Goal: Navigation & Orientation: Find specific page/section

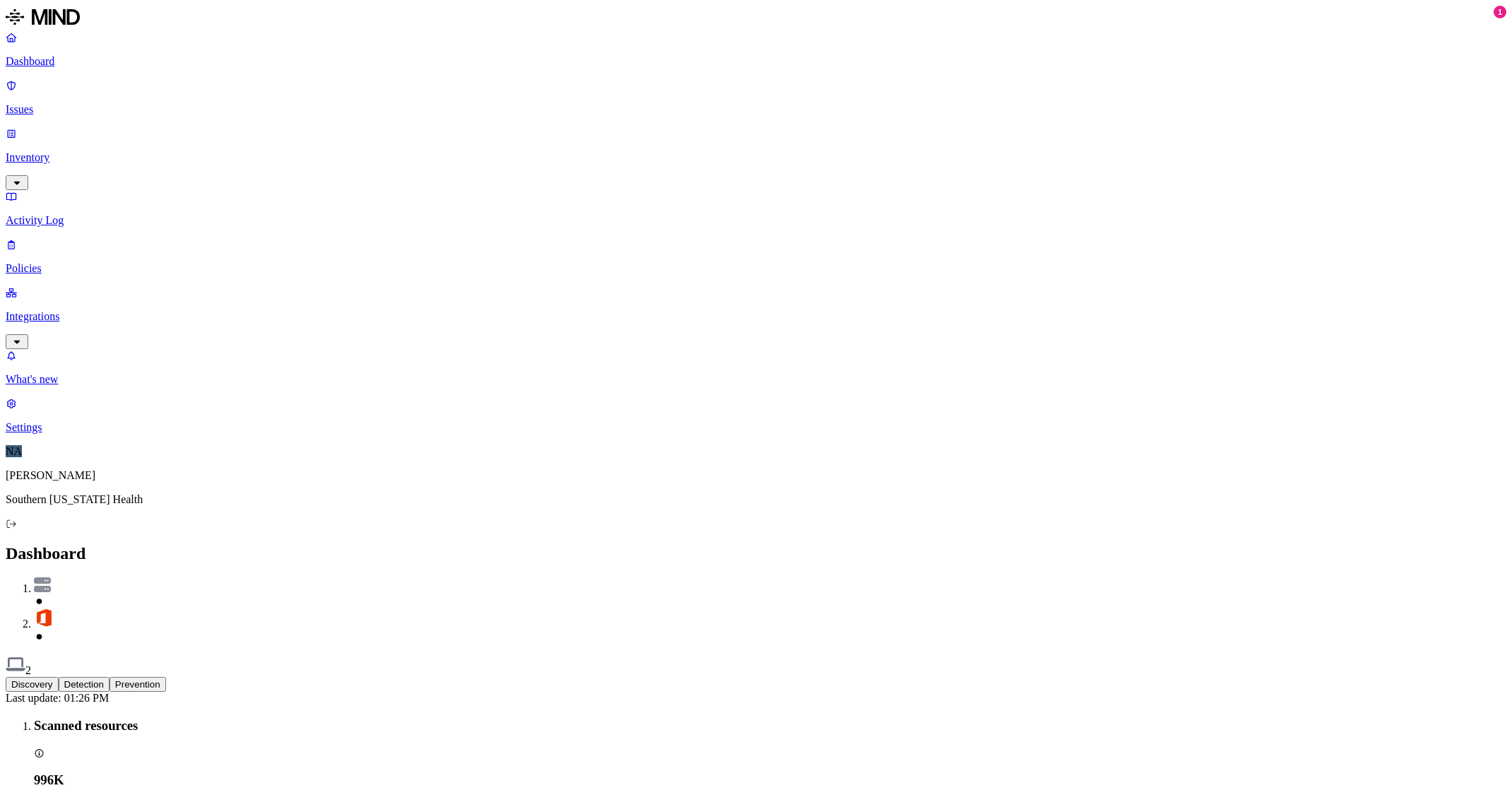
click at [40, 151] on p "Inventory" at bounding box center [756, 157] width 1501 height 13
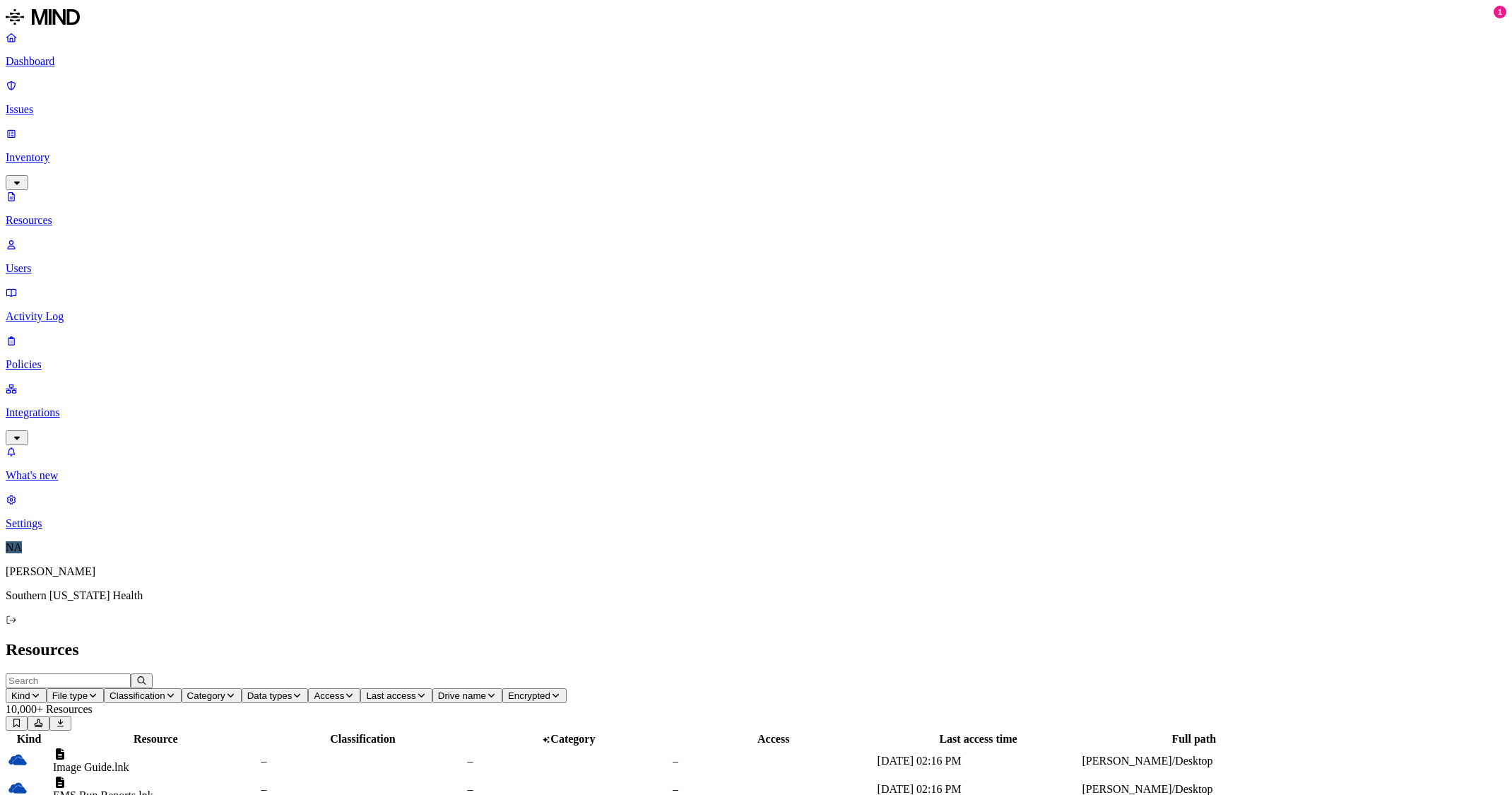
click at [46, 238] on link "Users" at bounding box center [756, 257] width 1501 height 37
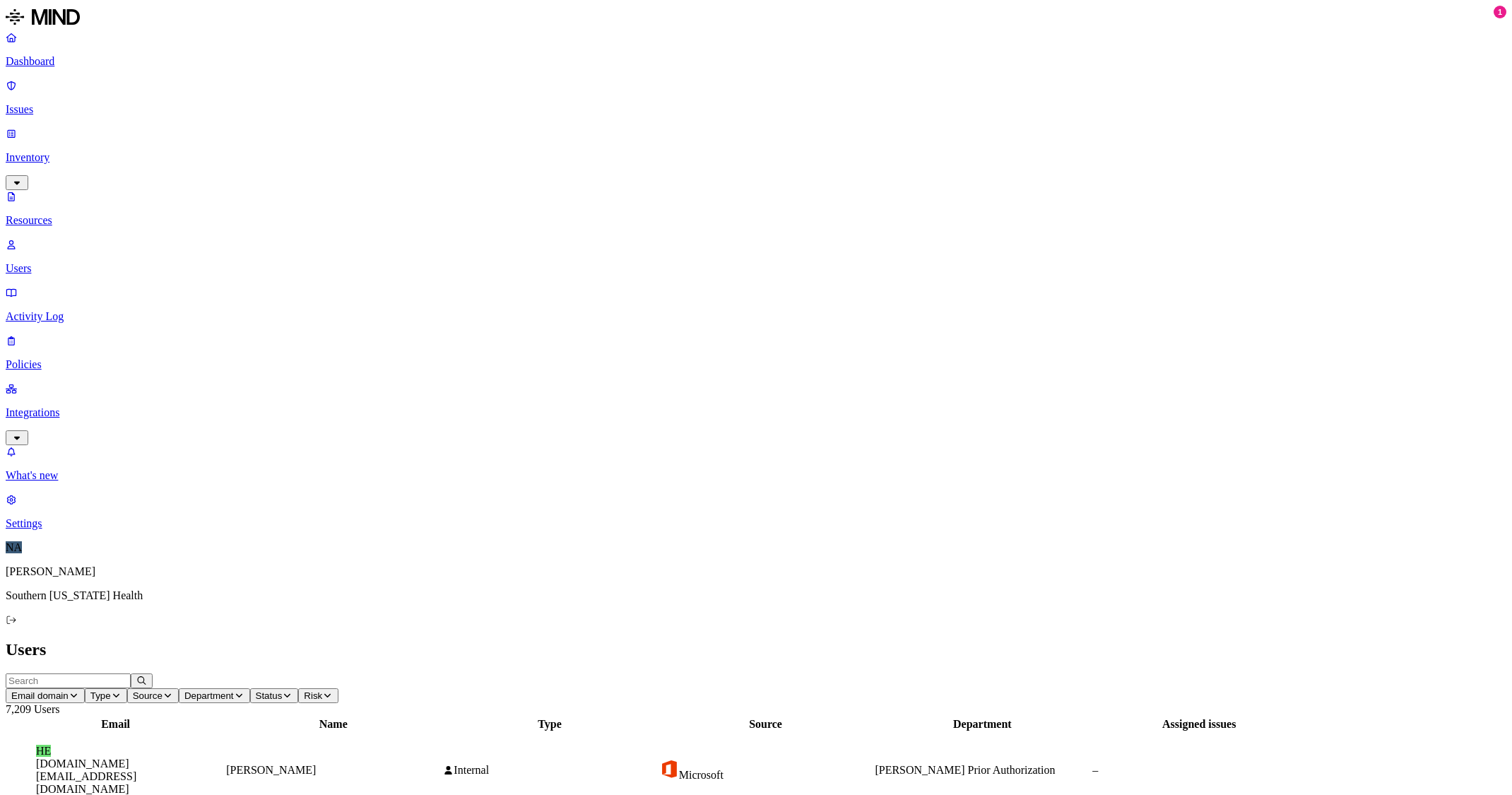
click at [44, 190] on link "Resources" at bounding box center [756, 208] width 1501 height 37
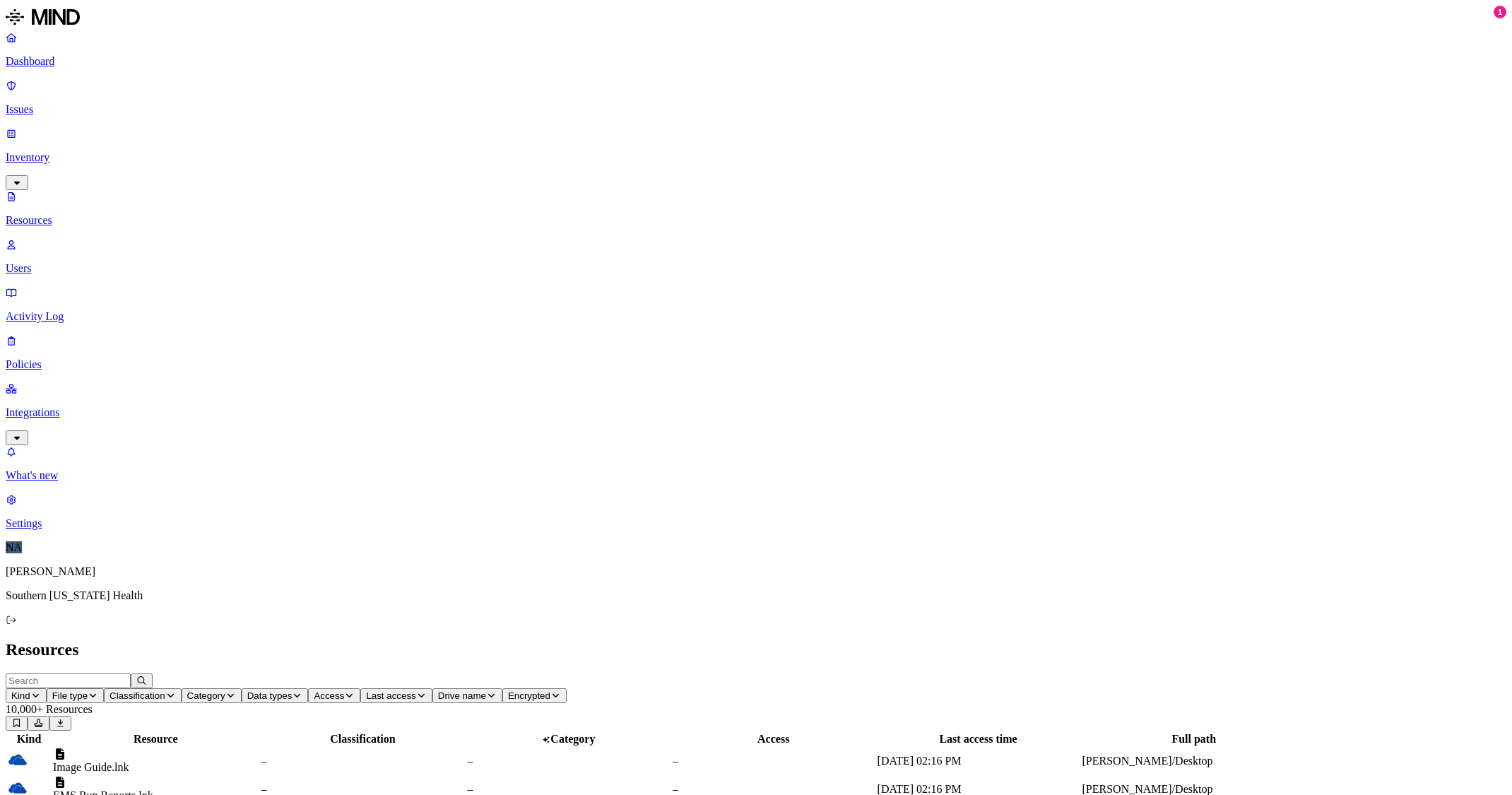
click at [60, 262] on p "Users" at bounding box center [756, 268] width 1501 height 13
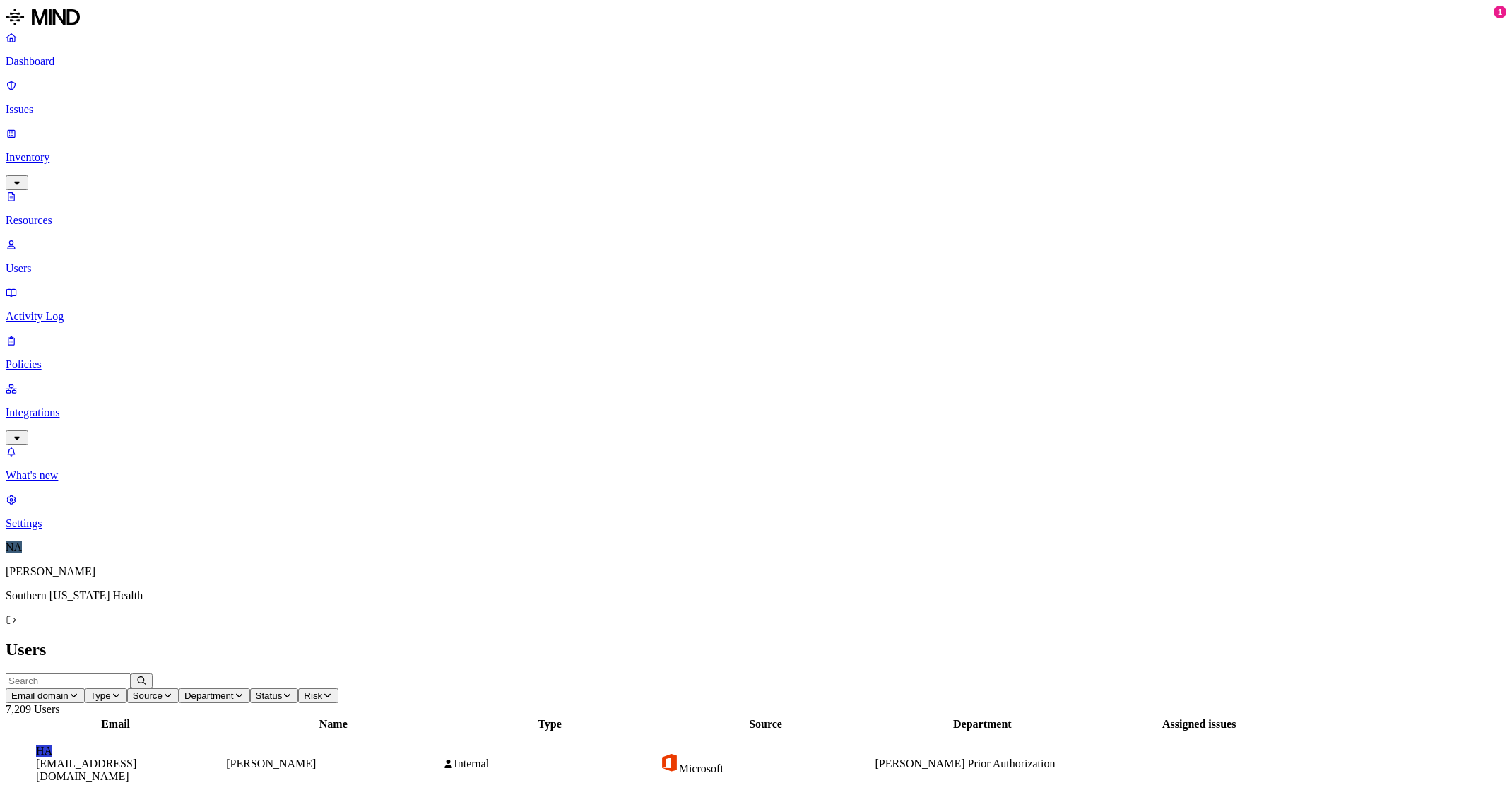
click at [91, 214] on p "Resources" at bounding box center [756, 220] width 1501 height 13
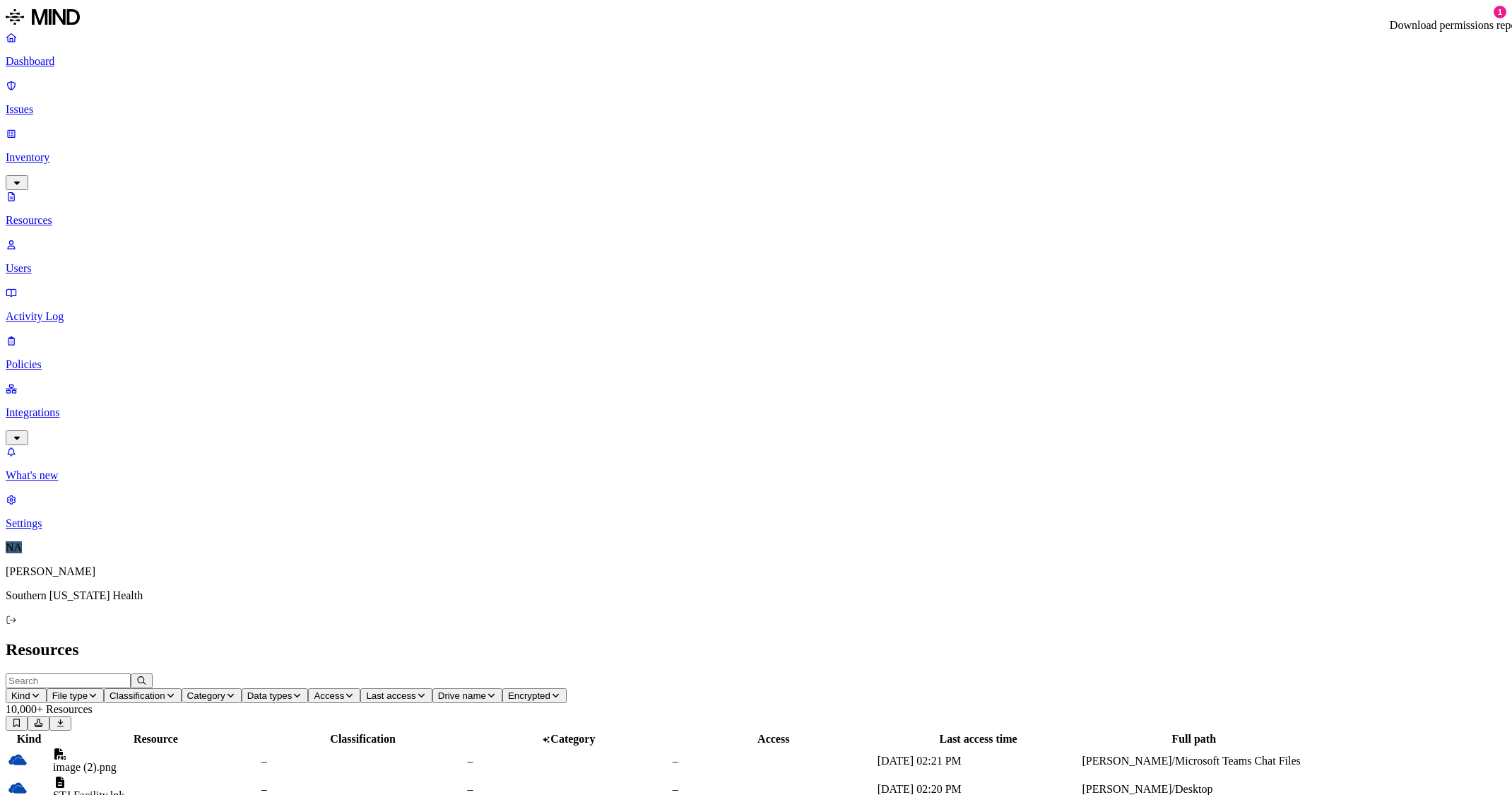
click at [43, 719] on icon at bounding box center [38, 722] width 8 height 8
click at [344, 690] on span "Access" at bounding box center [329, 696] width 31 height 11
click at [888, 640] on header "Resources" at bounding box center [756, 649] width 1501 height 19
